Goal: Check status: Check status

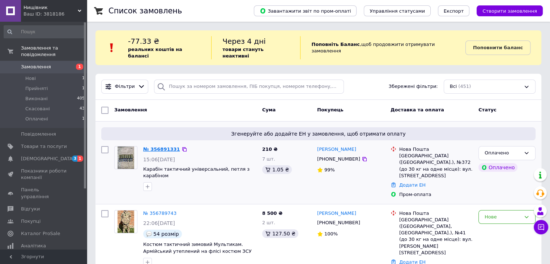
click at [161, 146] on link "№ 356891331" at bounding box center [161, 148] width 37 height 5
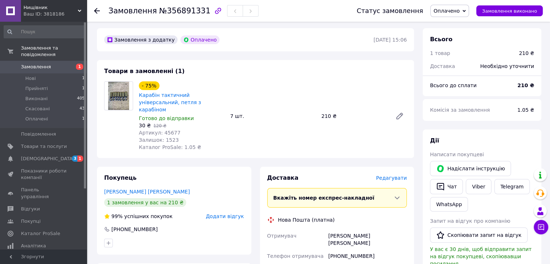
scroll to position [36, 0]
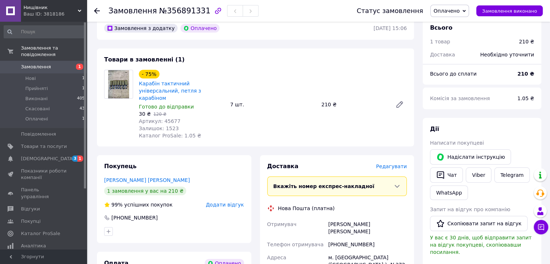
click at [48, 64] on link "Замовлення 1" at bounding box center [44, 67] width 89 height 12
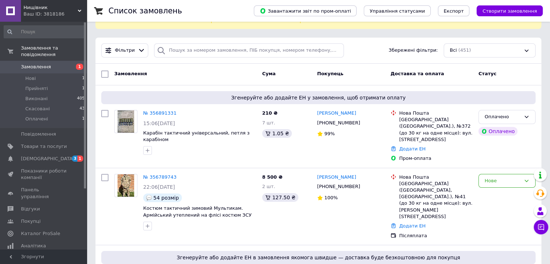
scroll to position [72, 0]
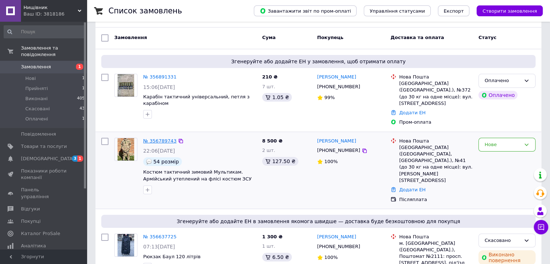
click at [155, 138] on link "№ 356789743" at bounding box center [159, 140] width 33 height 5
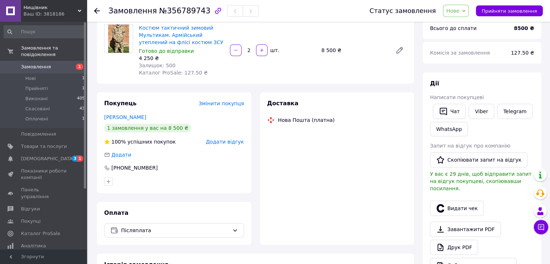
scroll to position [72, 0]
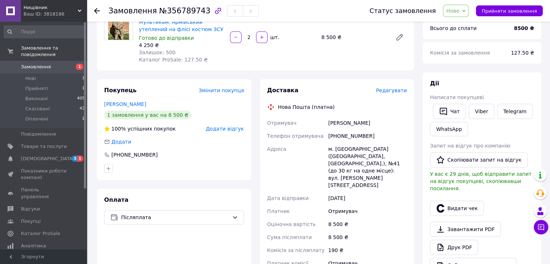
click at [124, 35] on img at bounding box center [118, 26] width 21 height 28
click at [171, 22] on link "Костюм тактичний зимовий Мультикам. Армійський утеплений на флісі костюм ЗСУ" at bounding box center [181, 22] width 85 height 20
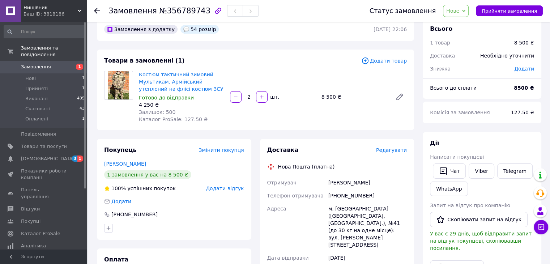
scroll to position [0, 0]
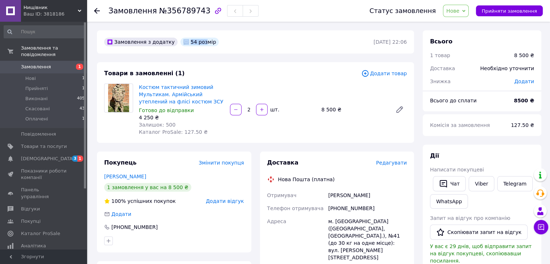
drag, startPoint x: 199, startPoint y: 41, endPoint x: 204, endPoint y: 41, distance: 5.1
click at [204, 41] on div "54 розмір" at bounding box center [199, 42] width 39 height 9
click at [225, 47] on div "Замовлення з додатку 54 розмір" at bounding box center [238, 42] width 271 height 12
